Goal: Task Accomplishment & Management: Use online tool/utility

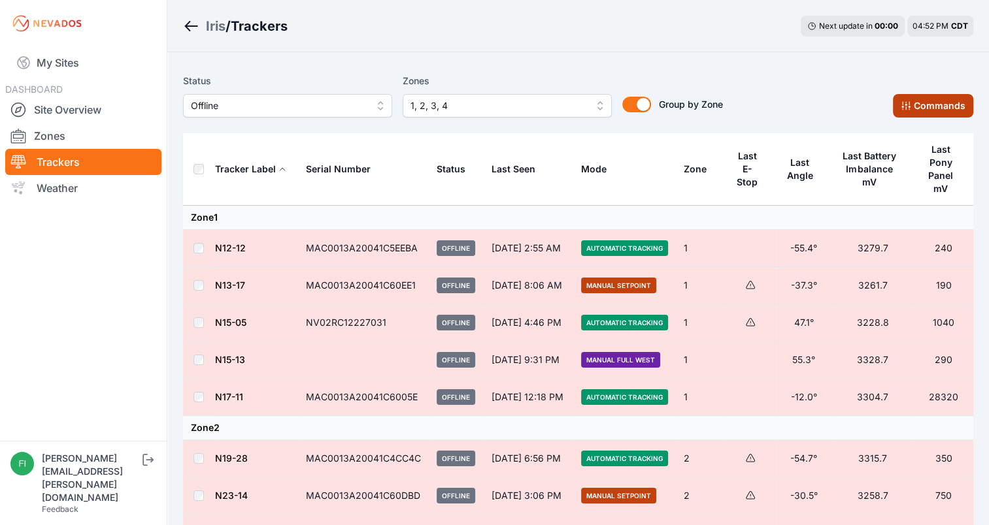
click at [924, 95] on button "Commands" at bounding box center [933, 106] width 80 height 24
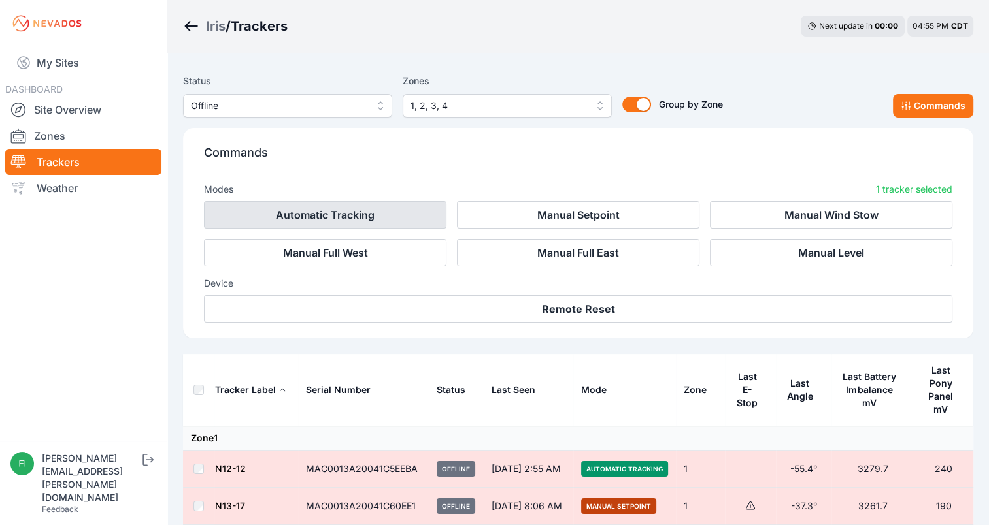
click at [423, 224] on button "Automatic Tracking" at bounding box center [325, 214] width 242 height 27
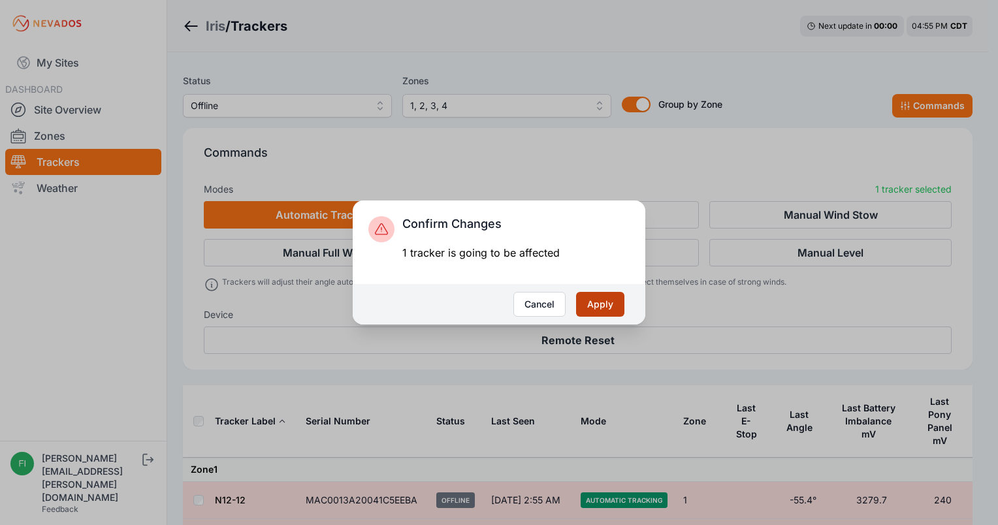
click at [591, 295] on button "Apply" at bounding box center [600, 304] width 48 height 25
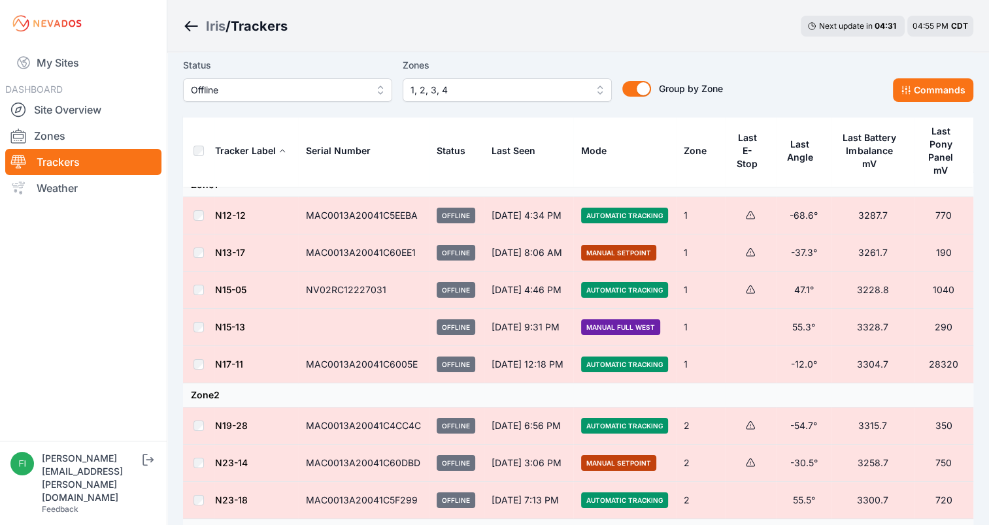
scroll to position [31, 0]
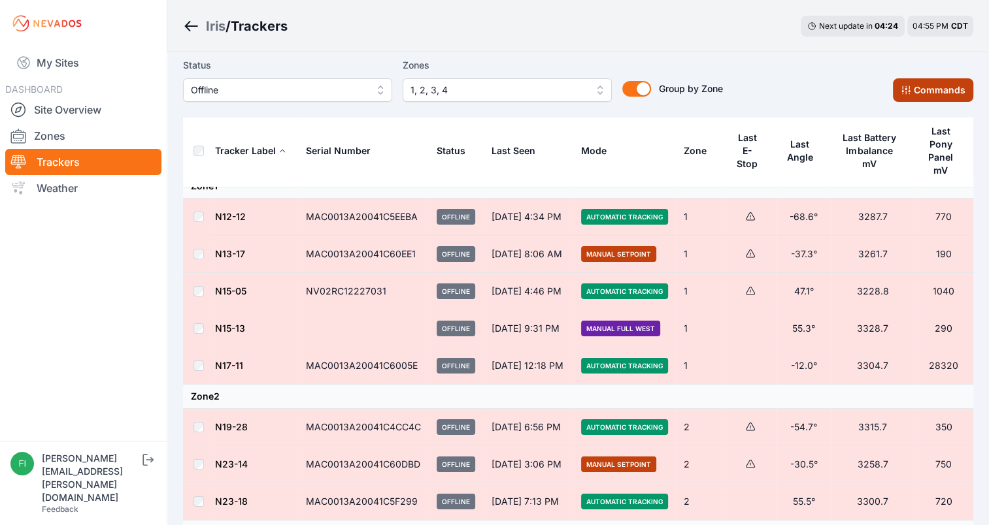
click at [914, 90] on button "Commands" at bounding box center [933, 90] width 80 height 24
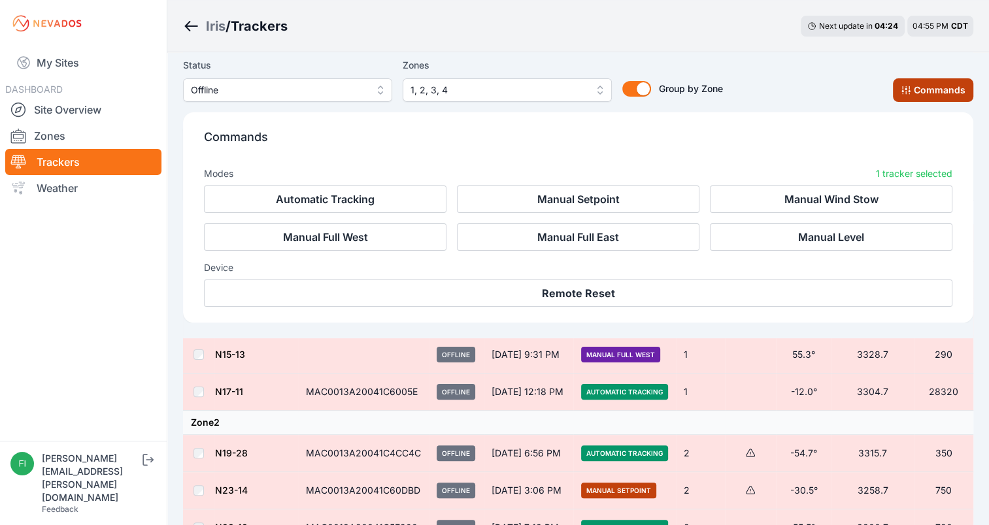
scroll to position [252, 0]
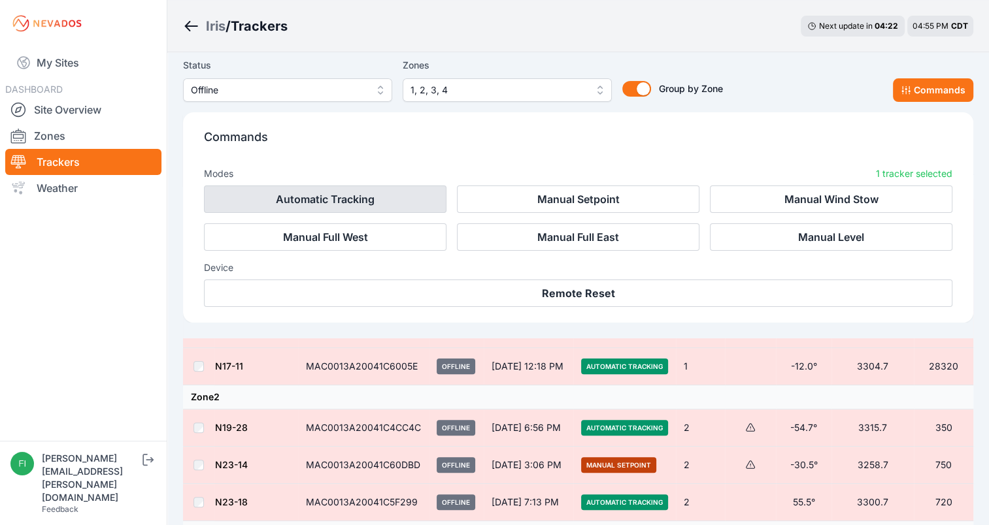
click at [346, 193] on button "Automatic Tracking" at bounding box center [325, 199] width 242 height 27
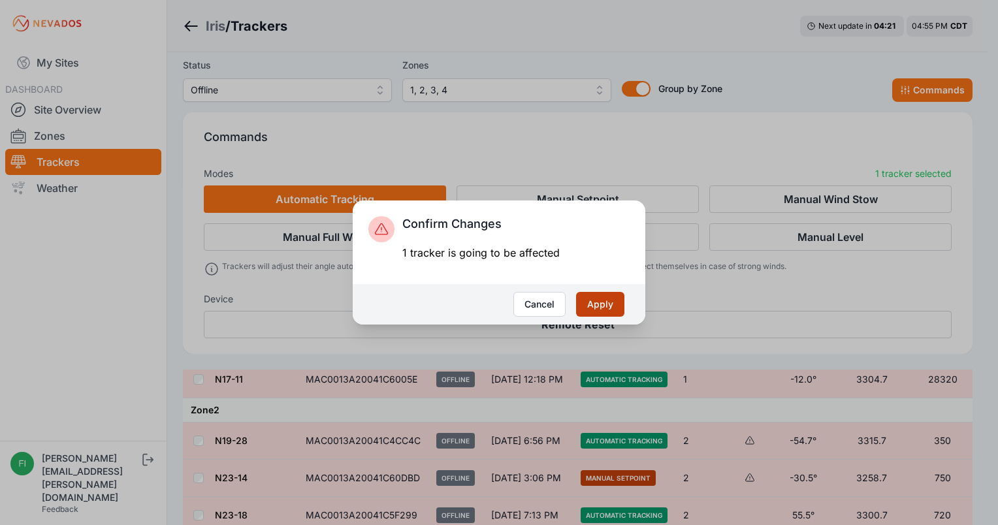
click at [594, 301] on button "Apply" at bounding box center [600, 304] width 48 height 25
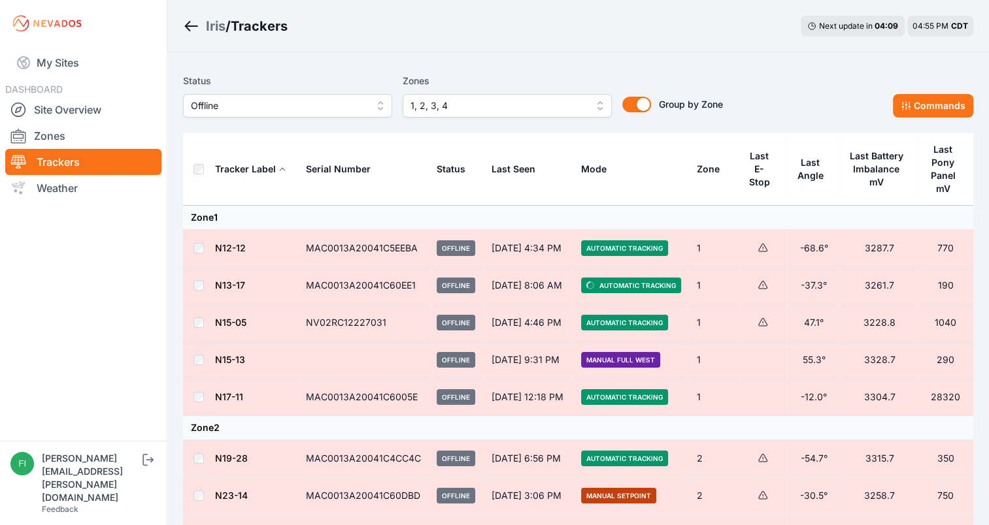
click at [759, 245] on icon at bounding box center [762, 248] width 10 height 10
click at [81, 142] on link "Zones" at bounding box center [83, 136] width 156 height 26
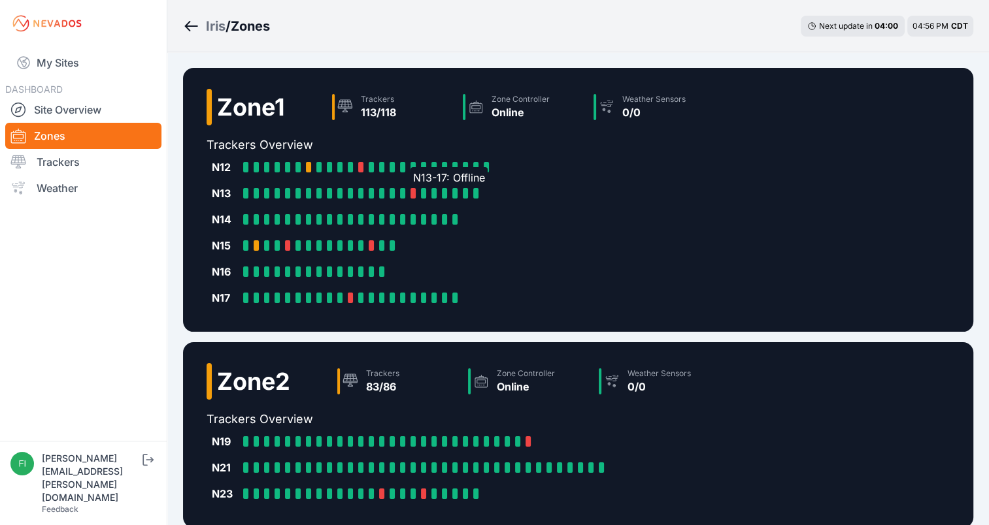
click at [412, 193] on div at bounding box center [412, 193] width 5 height 10
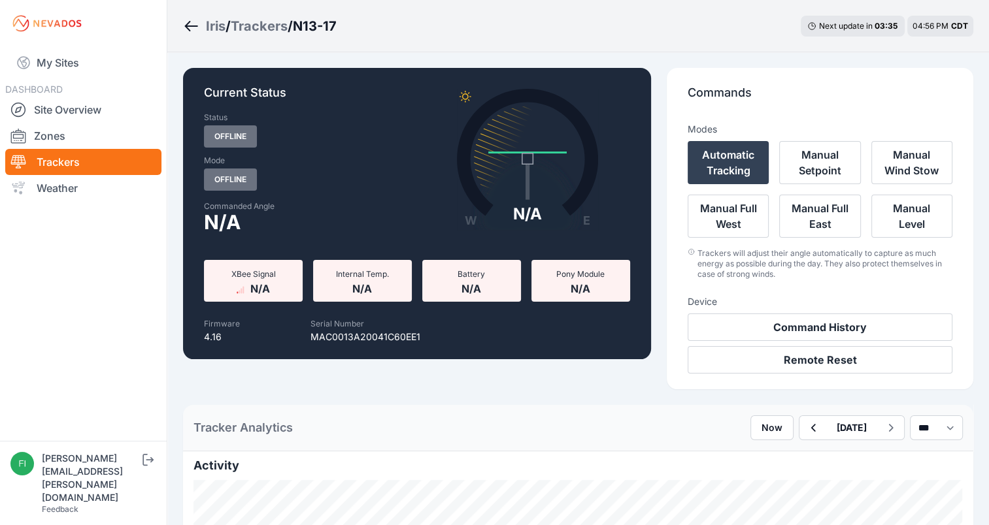
click at [56, 154] on link "Trackers" at bounding box center [83, 162] width 156 height 26
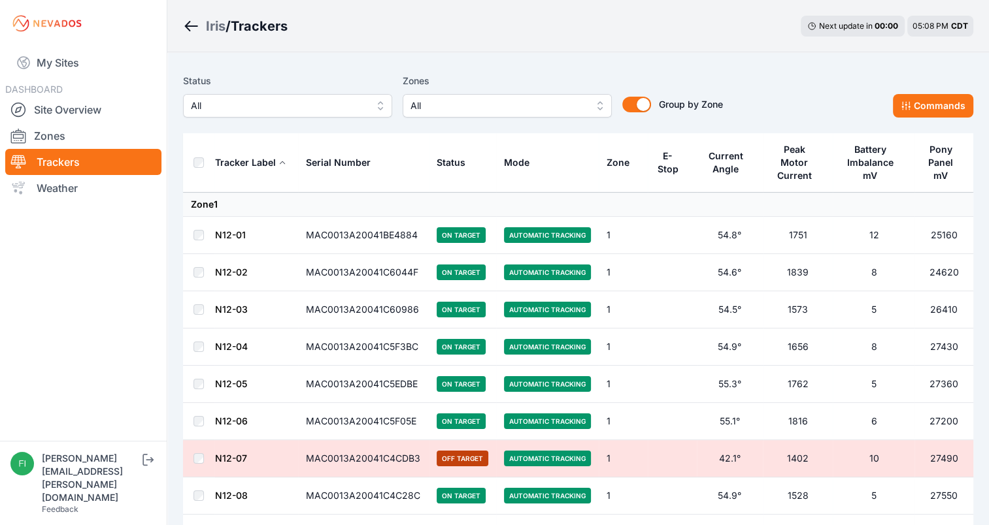
click at [507, 91] on div "Zones All" at bounding box center [506, 95] width 209 height 44
click at [507, 103] on span "All" at bounding box center [497, 106] width 175 height 16
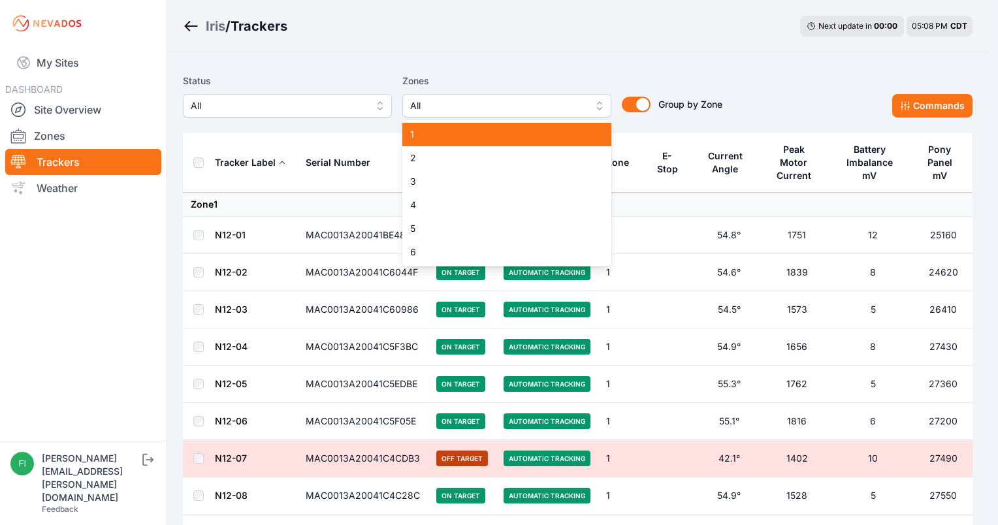
click at [497, 131] on span "1" at bounding box center [499, 134] width 178 height 13
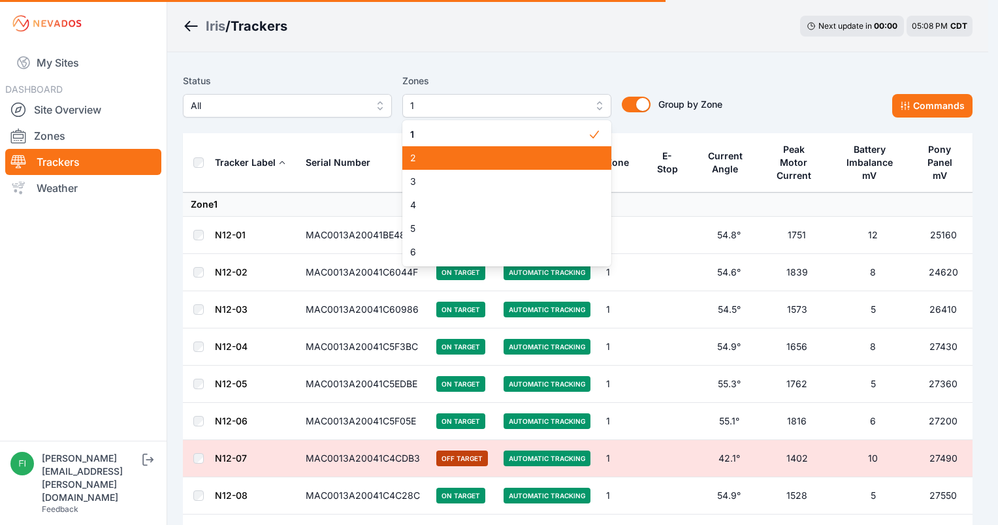
click at [497, 156] on span "2" at bounding box center [499, 158] width 178 height 13
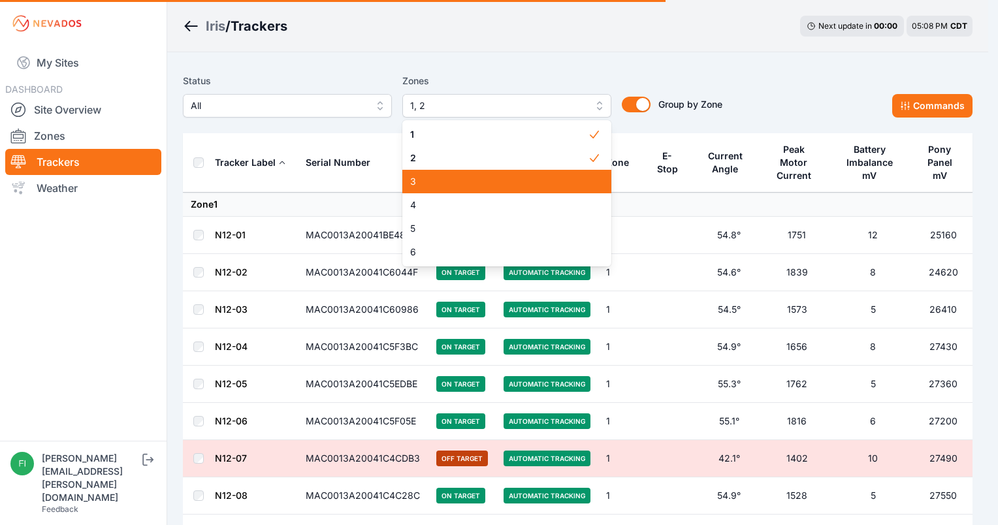
click at [500, 177] on span "3" at bounding box center [499, 181] width 178 height 13
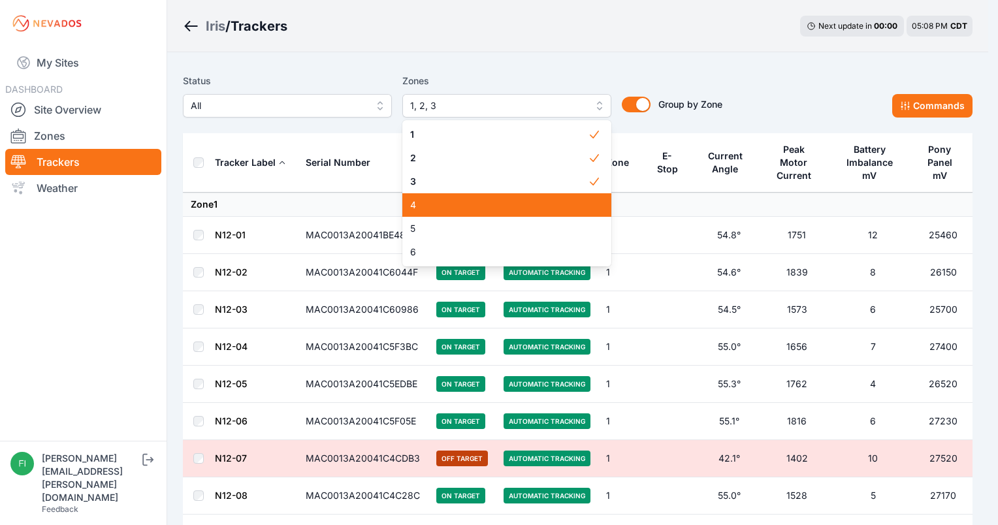
click at [502, 204] on span "4" at bounding box center [499, 205] width 178 height 13
click at [541, 69] on div "Status All Zones 1, 2, 3, 4 1 2 3 4 5 6 Group by Zone Group by Zone Commands" at bounding box center [578, 100] width 790 height 65
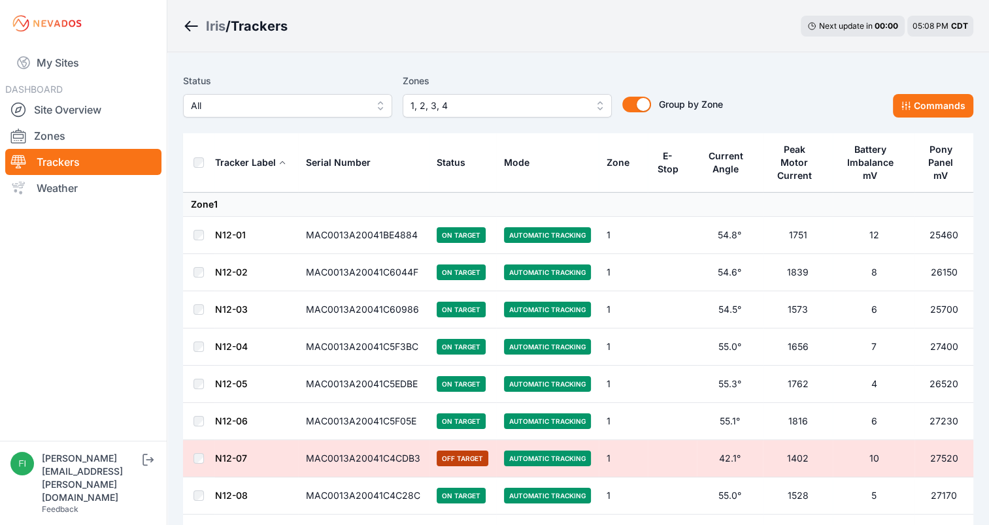
click at [541, 69] on div "Status All Zones 1, 2, 3, 4 Group by Zone Group by Zone Commands" at bounding box center [578, 100] width 790 height 65
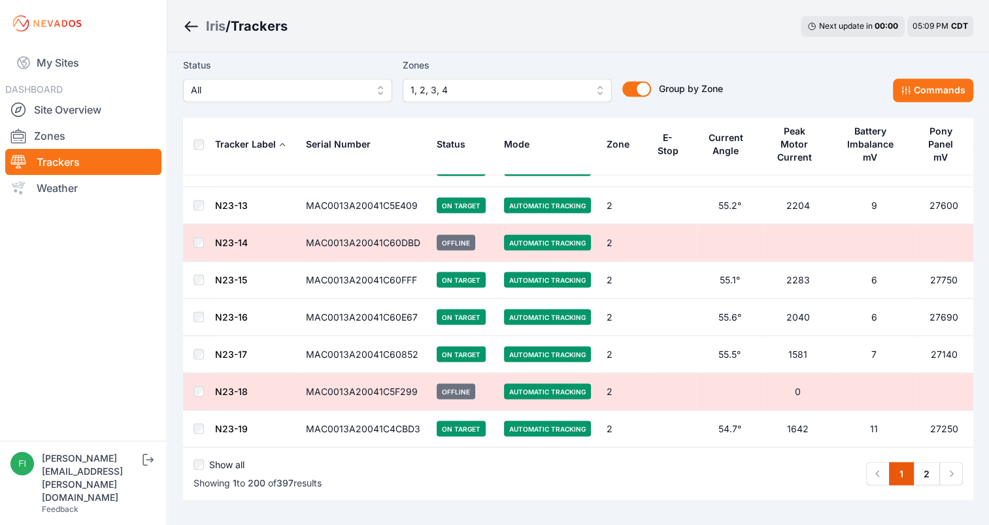
scroll to position [7287, 0]
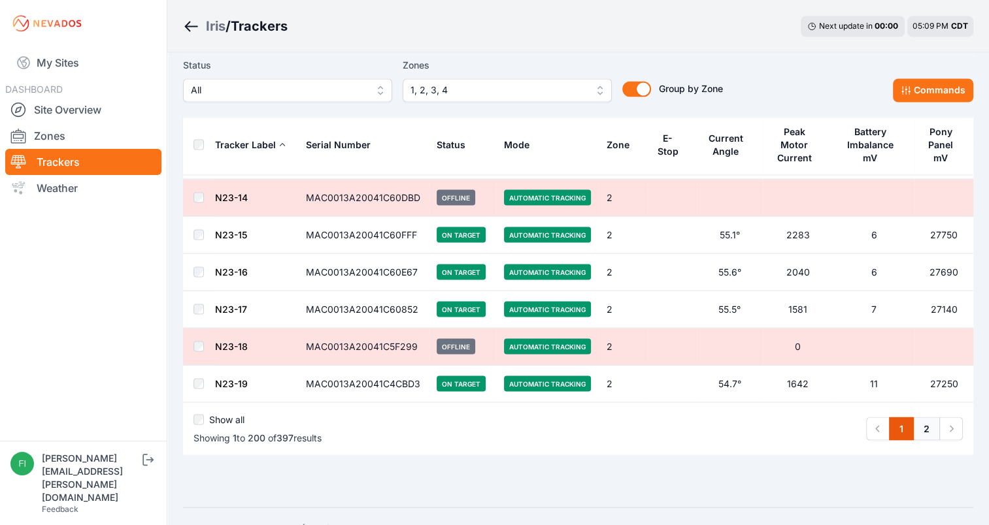
click at [917, 417] on link "2" at bounding box center [926, 429] width 27 height 24
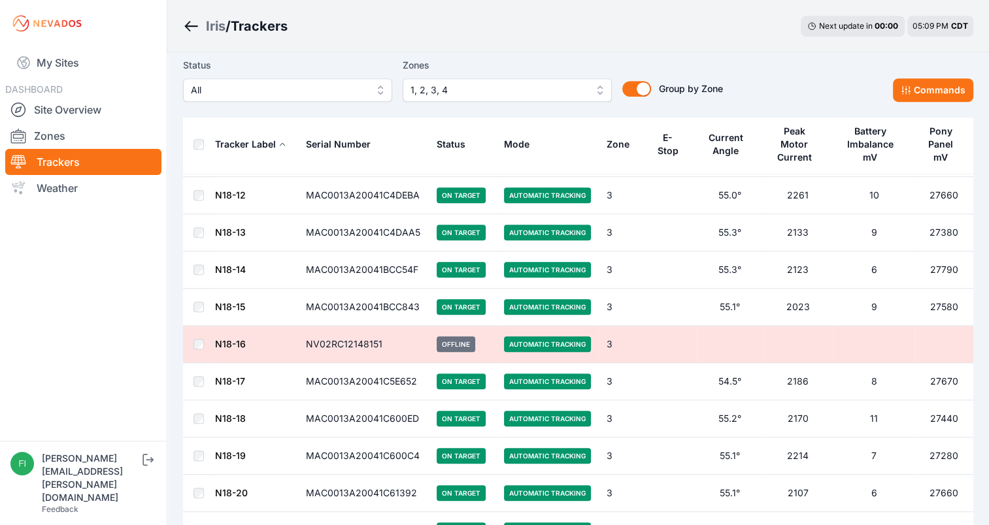
scroll to position [627, 0]
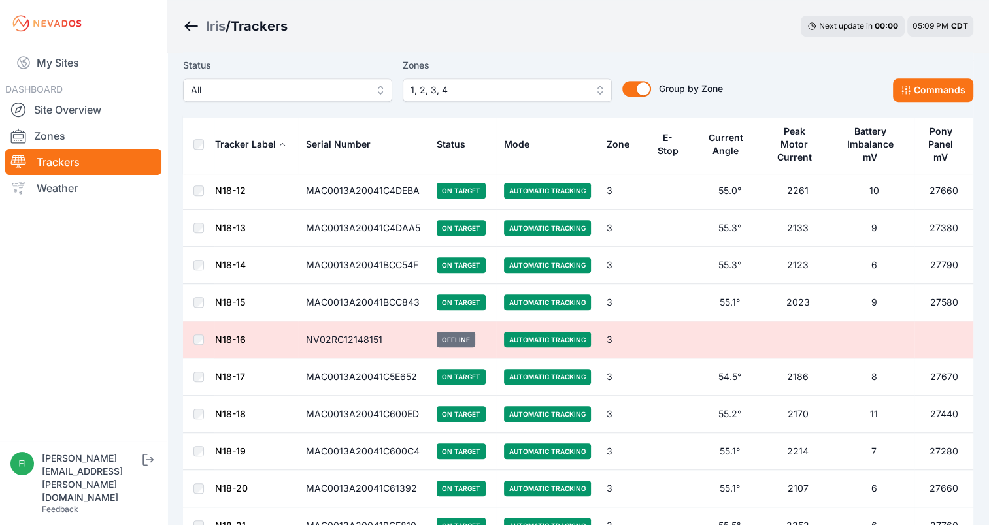
click at [99, 157] on link "Trackers" at bounding box center [83, 162] width 156 height 26
click at [99, 135] on link "Zones" at bounding box center [83, 136] width 156 height 26
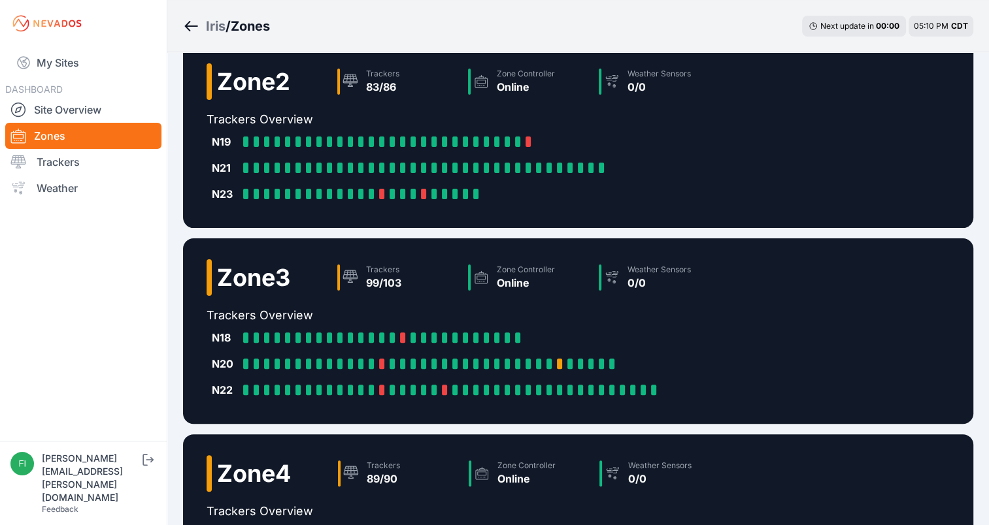
scroll to position [314, 0]
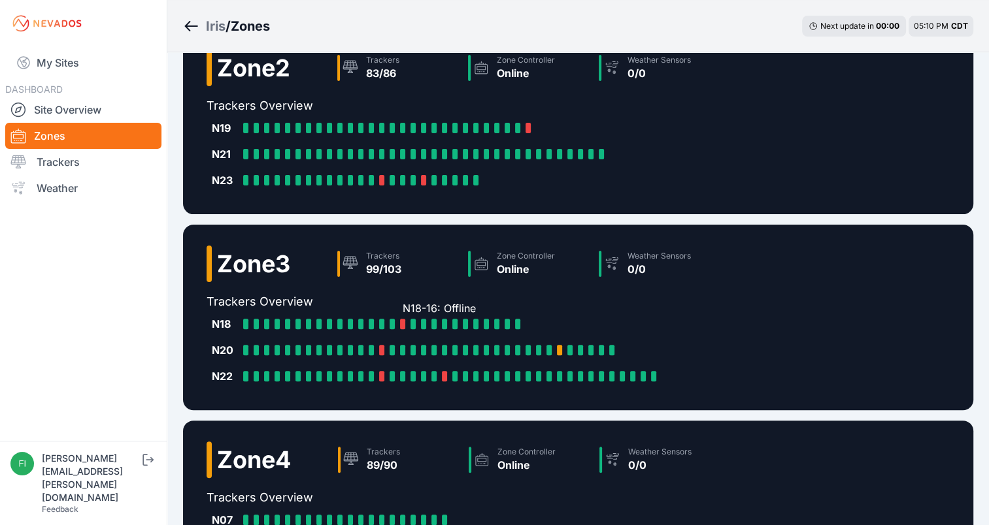
click at [403, 322] on div at bounding box center [402, 324] width 5 height 10
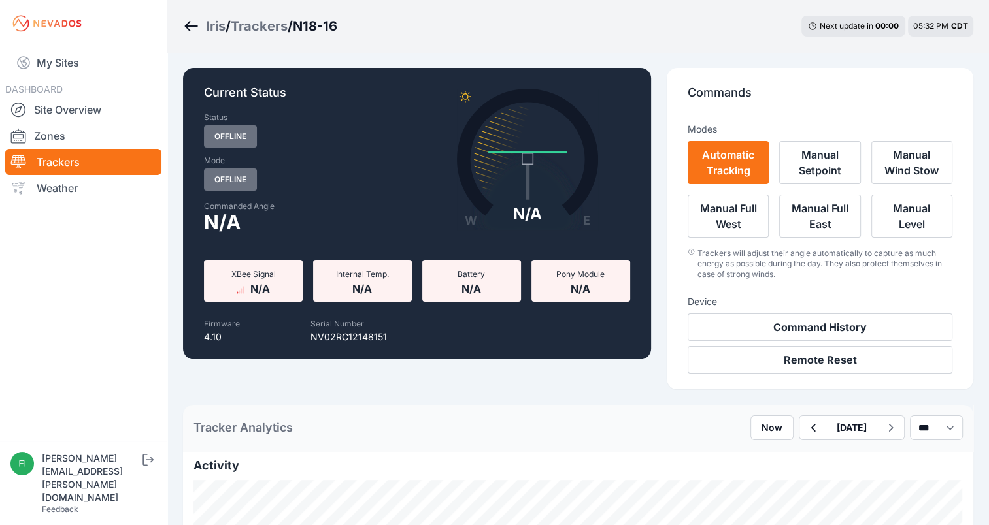
click at [114, 161] on link "Trackers" at bounding box center [83, 162] width 156 height 26
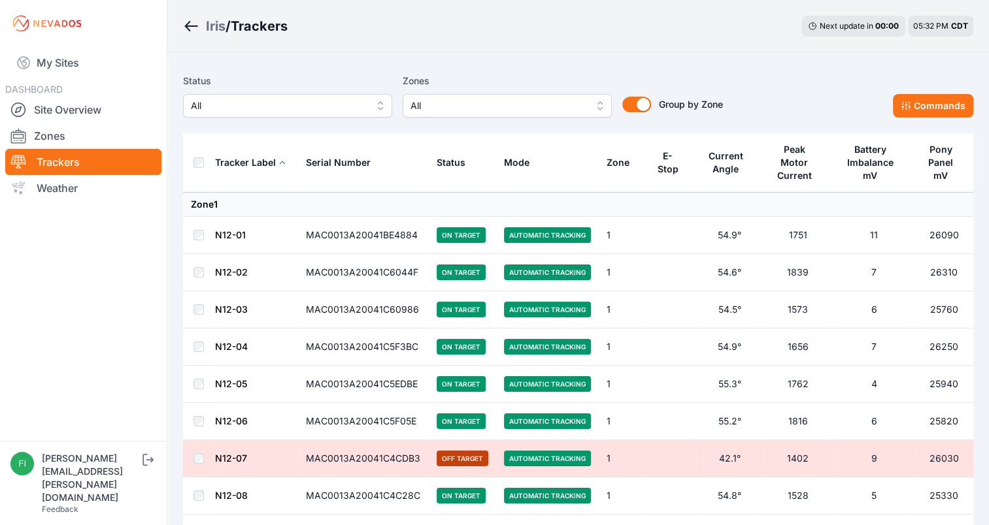
click at [528, 114] on button "All" at bounding box center [506, 106] width 209 height 24
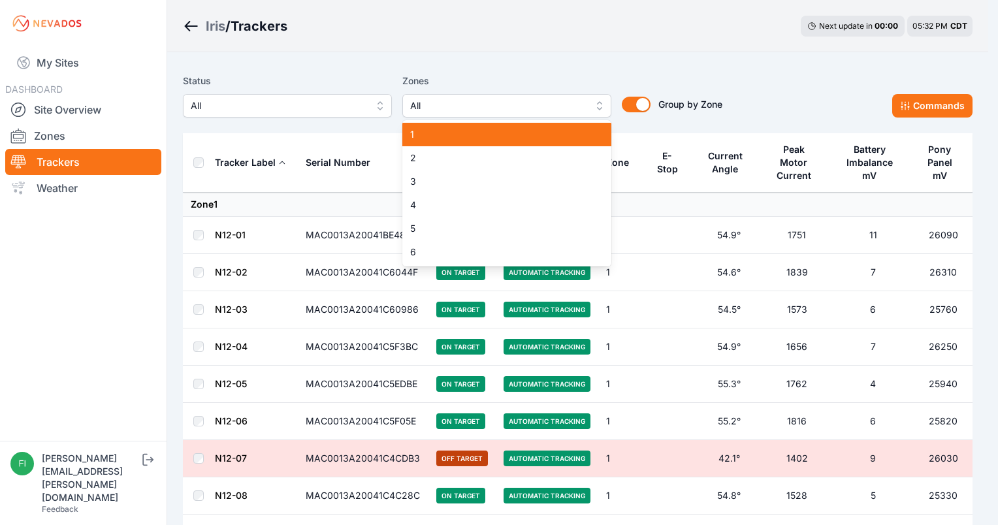
click at [511, 136] on span "1" at bounding box center [499, 134] width 178 height 13
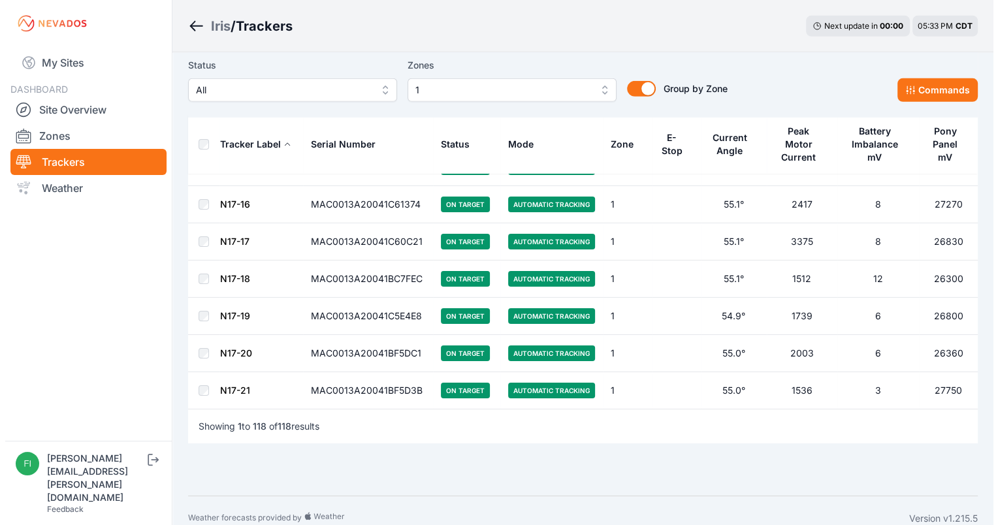
scroll to position [4176, 0]
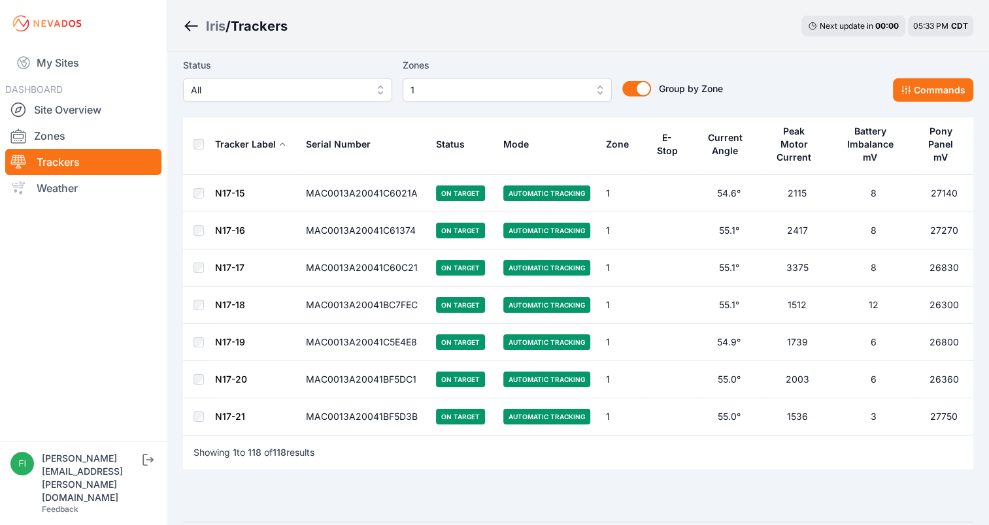
click at [514, 88] on span "1" at bounding box center [497, 90] width 175 height 16
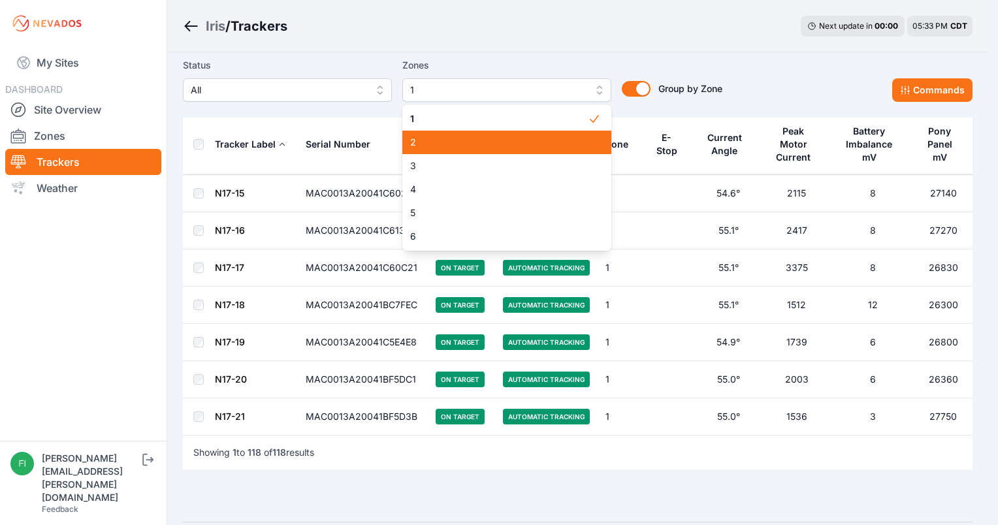
click at [502, 136] on span "2" at bounding box center [499, 142] width 178 height 13
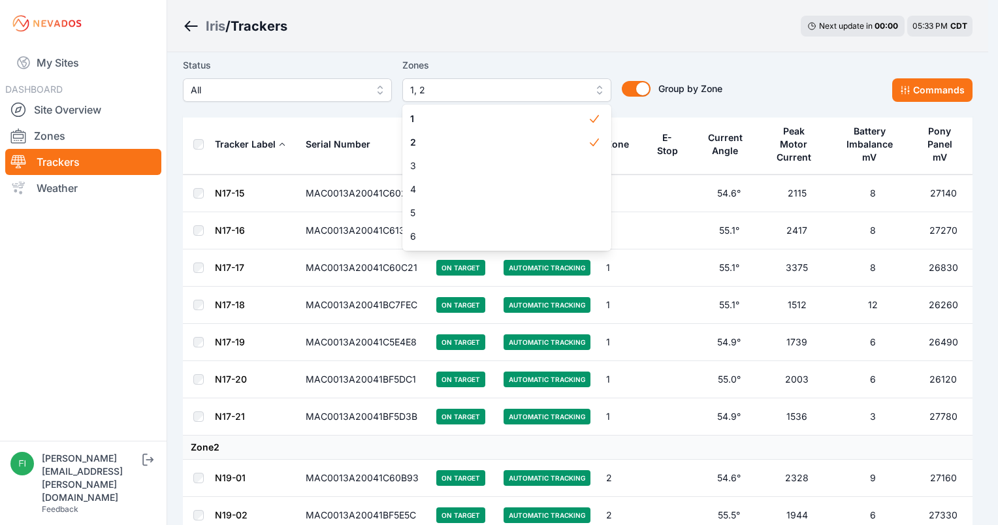
click at [490, 125] on span "1" at bounding box center [499, 118] width 178 height 13
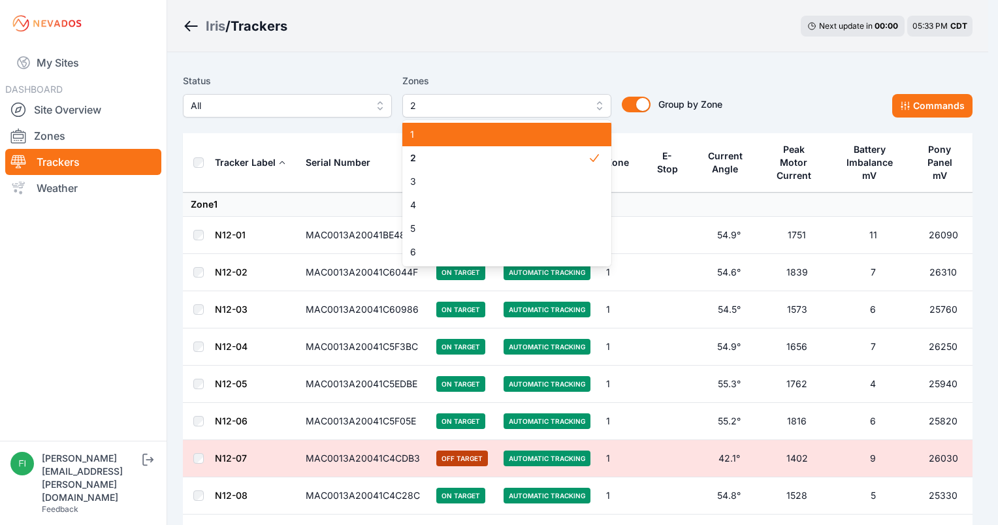
click at [516, 70] on div "Status All Zones 2 1 2 3 4 5 6 Group by Zone Group by Zone Commands" at bounding box center [578, 100] width 790 height 65
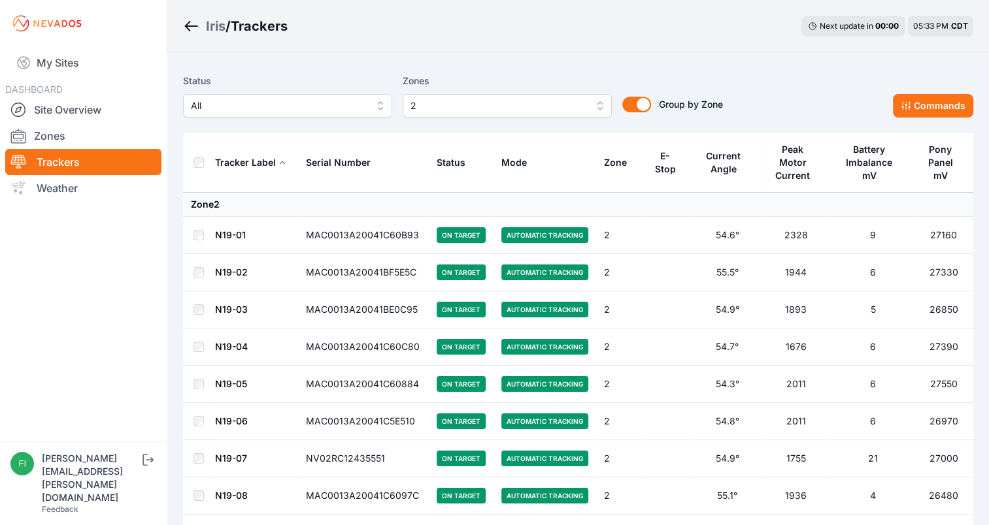
click at [516, 70] on div "Status All Zones 2 Group by Zone Group by Zone Commands" at bounding box center [578, 100] width 790 height 65
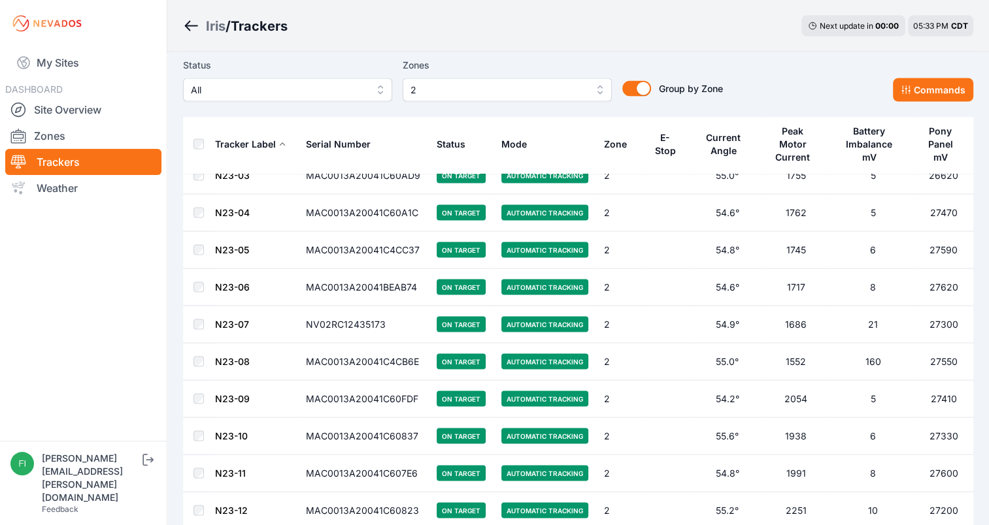
scroll to position [2509, 0]
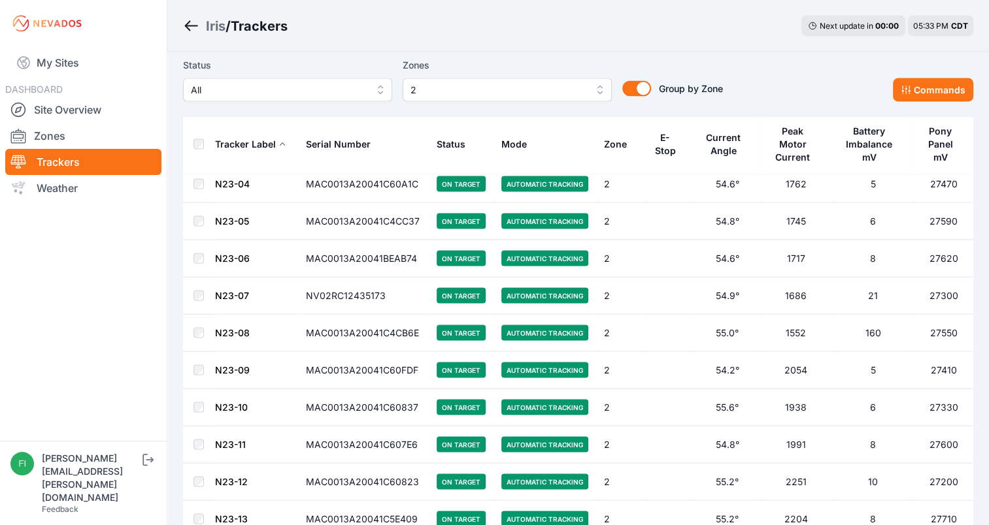
click at [514, 88] on span "2" at bounding box center [497, 90] width 175 height 16
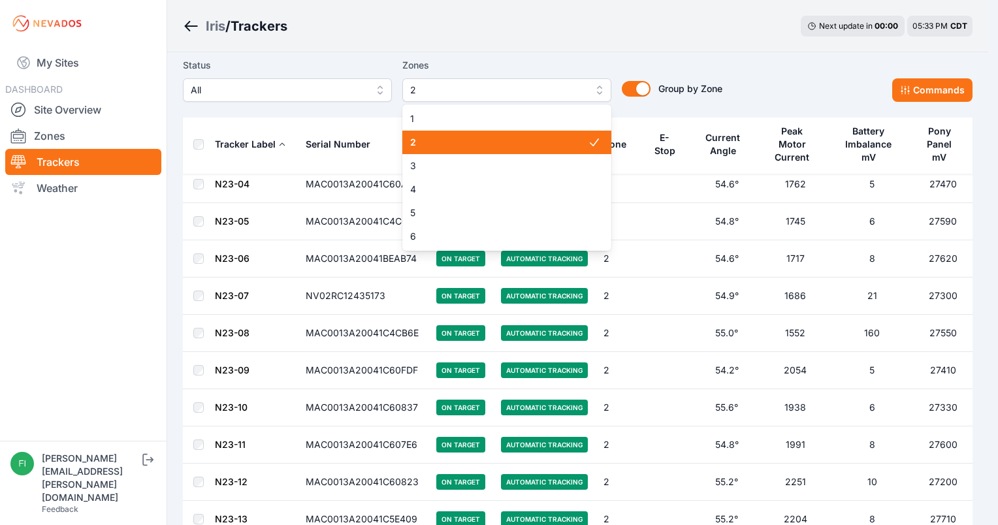
click at [499, 140] on span "2" at bounding box center [499, 142] width 178 height 13
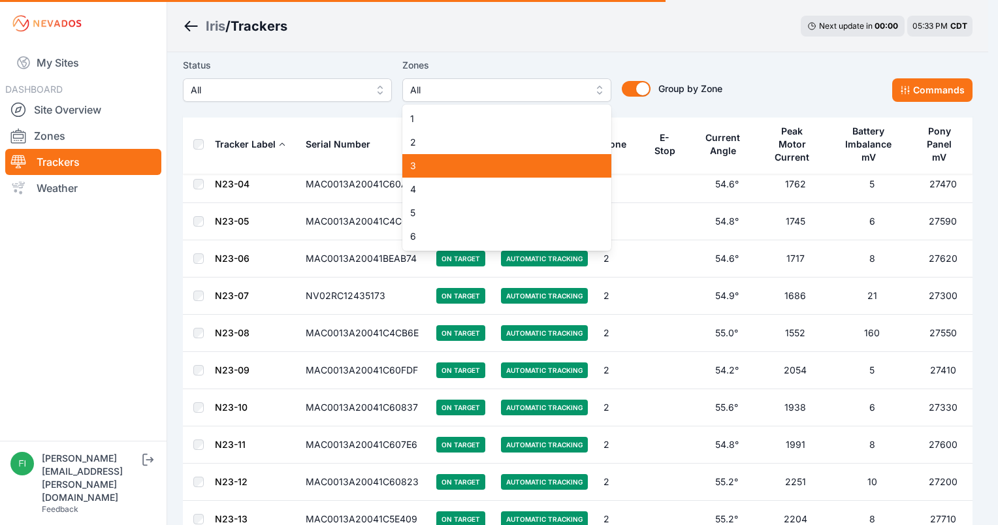
click at [497, 162] on span "3" at bounding box center [499, 165] width 178 height 13
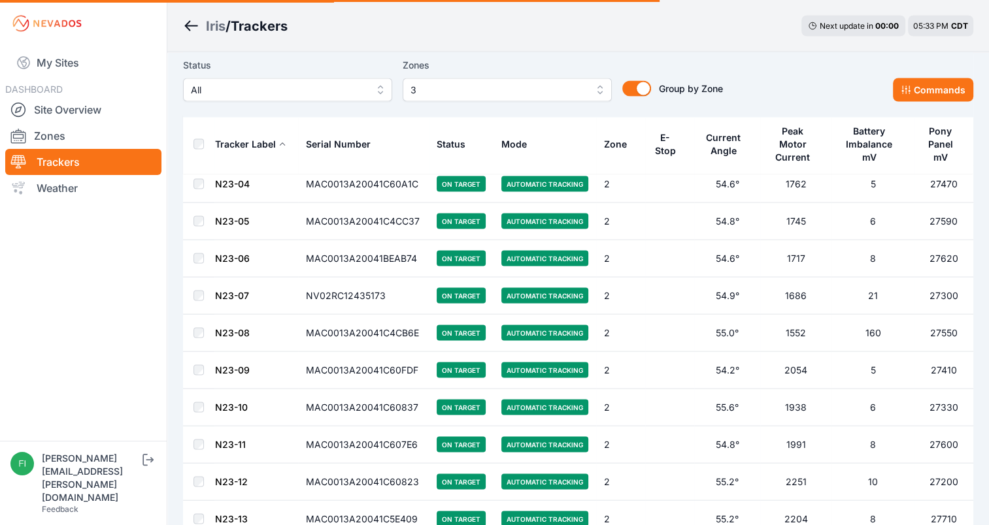
click at [515, 47] on div "Iris / Trackers Next update in 00 : 00 05:33 PM CDT" at bounding box center [577, 26] width 821 height 52
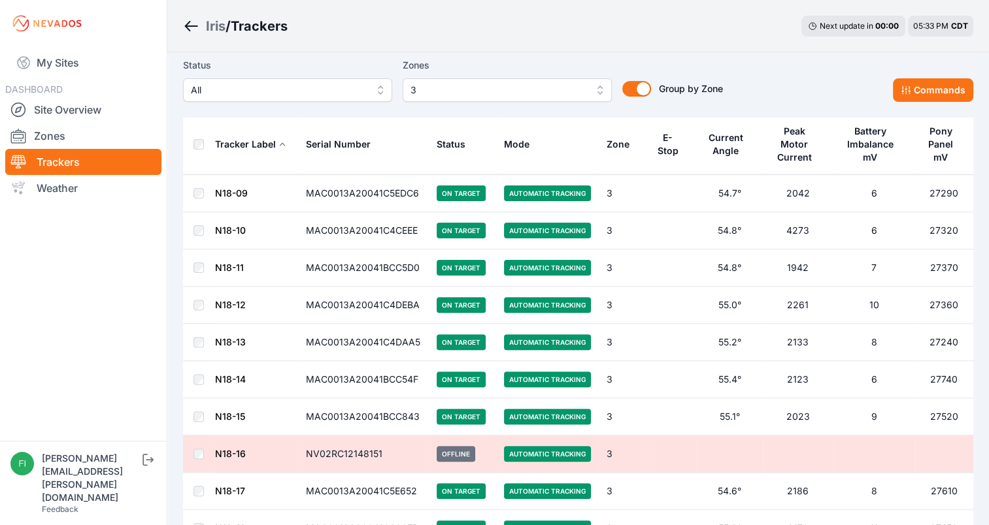
scroll to position [366, 0]
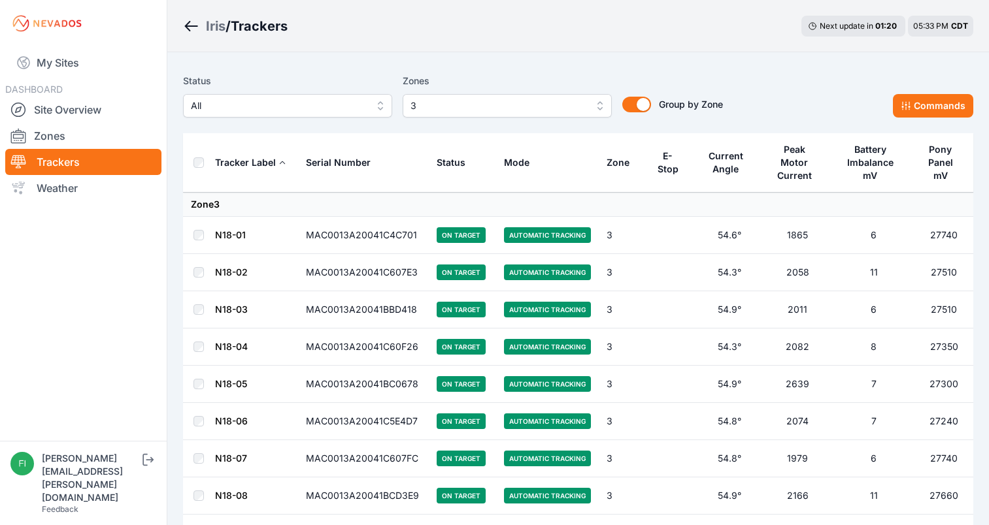
scroll to position [366, 0]
